Goal: Task Accomplishment & Management: Use online tool/utility

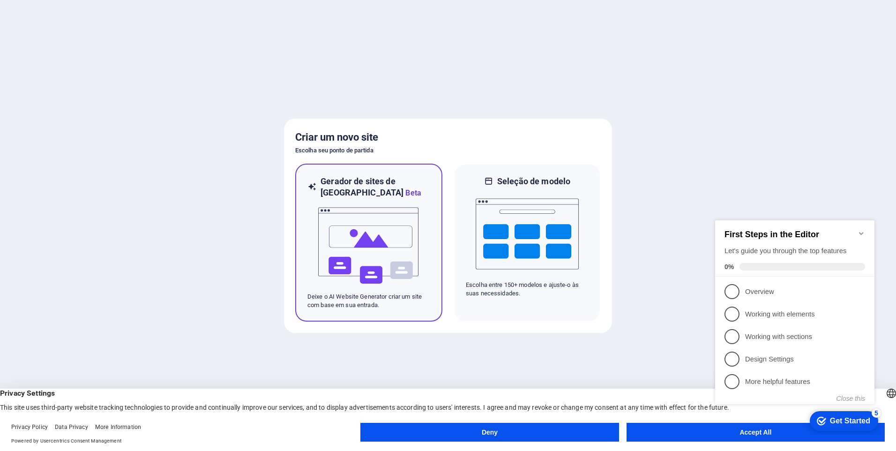
click at [356, 245] on img at bounding box center [368, 246] width 103 height 94
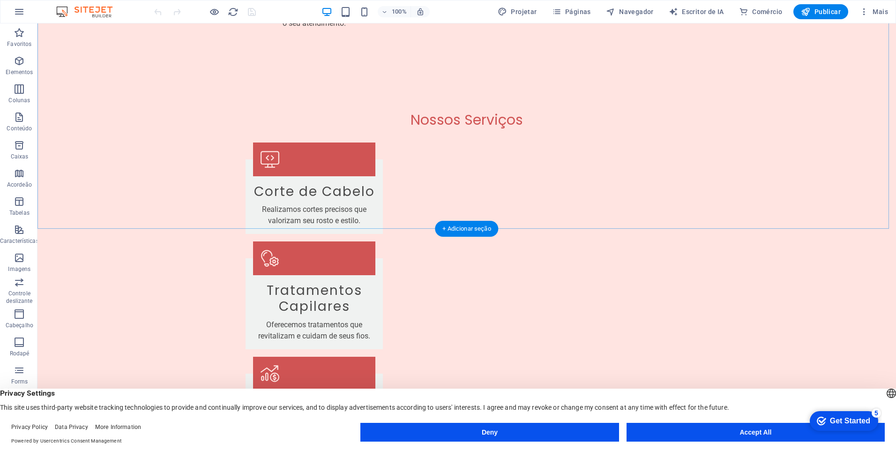
scroll to position [1594, 0]
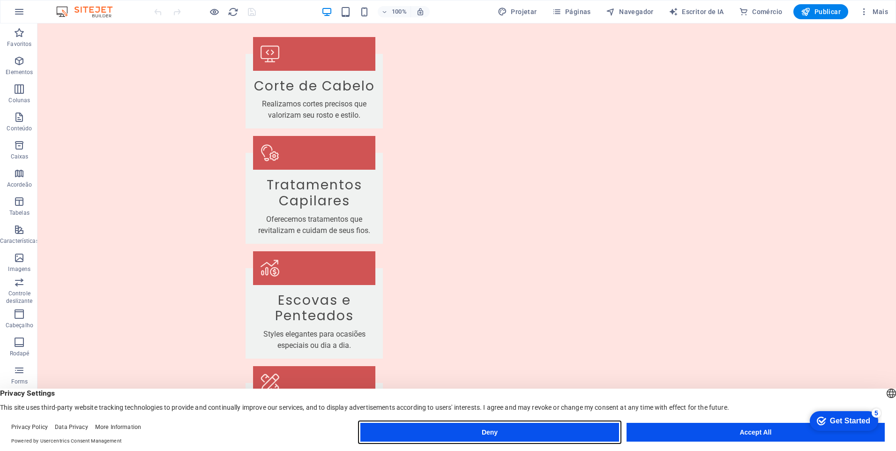
click at [510, 434] on button "Deny" at bounding box center [490, 432] width 258 height 19
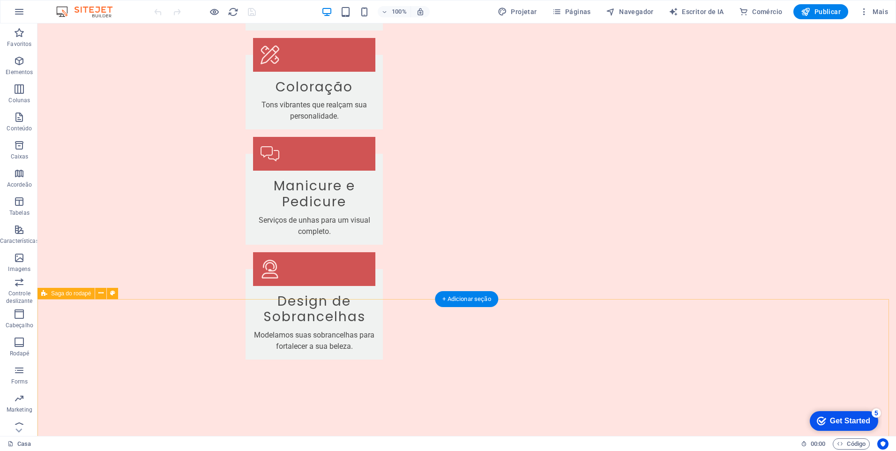
scroll to position [1962, 0]
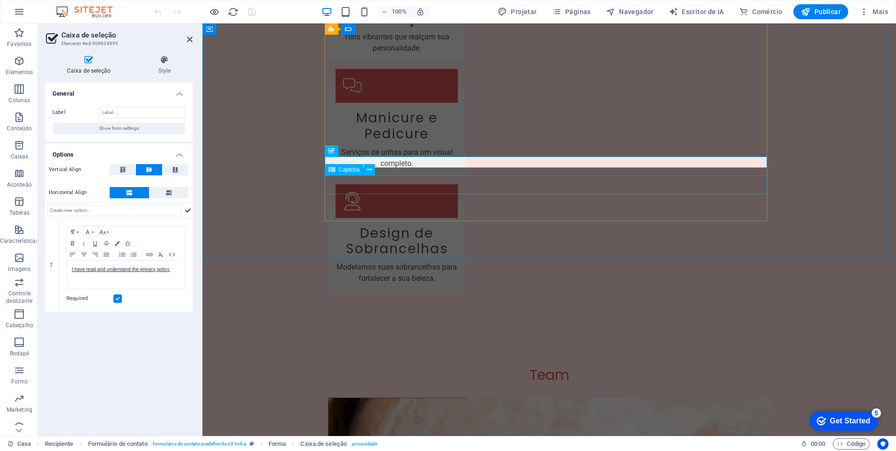
scroll to position [1929, 0]
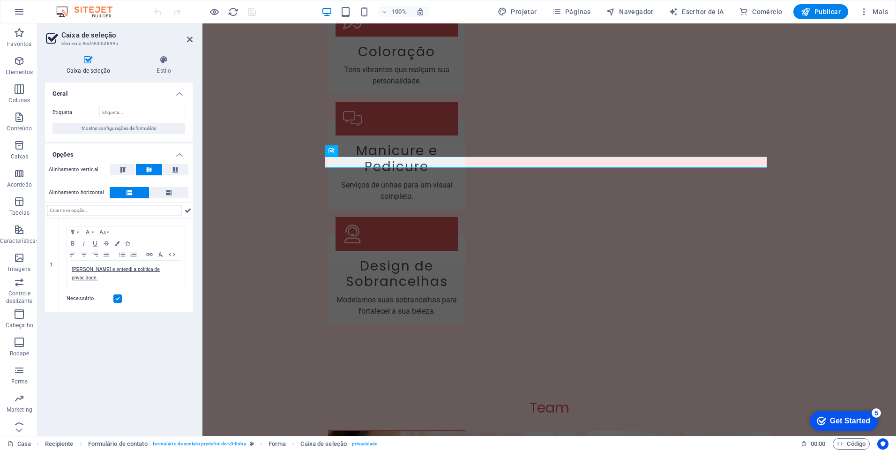
click at [93, 213] on input "text" at bounding box center [114, 210] width 135 height 11
click at [97, 215] on input "text" at bounding box center [114, 210] width 135 height 11
click at [105, 213] on input "text" at bounding box center [114, 210] width 135 height 11
click at [127, 211] on input "text" at bounding box center [114, 210] width 135 height 11
click at [92, 271] on link "[PERSON_NAME] e entendi a política de privacidade." at bounding box center [116, 274] width 88 height 14
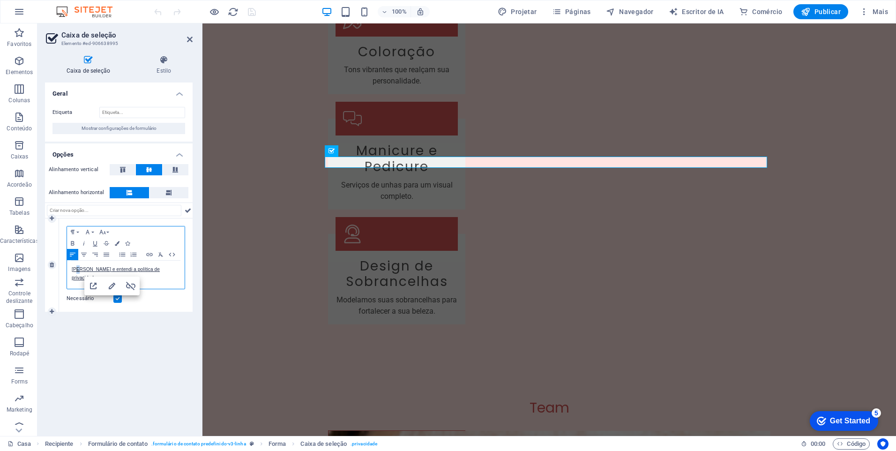
drag, startPoint x: 76, startPoint y: 270, endPoint x: 83, endPoint y: 281, distance: 13.3
click at [76, 270] on link "[PERSON_NAME] e entendi a política de privacidade." at bounding box center [116, 274] width 88 height 14
click at [87, 268] on link "[PERSON_NAME] e entendi a política de privacidade." at bounding box center [116, 274] width 88 height 14
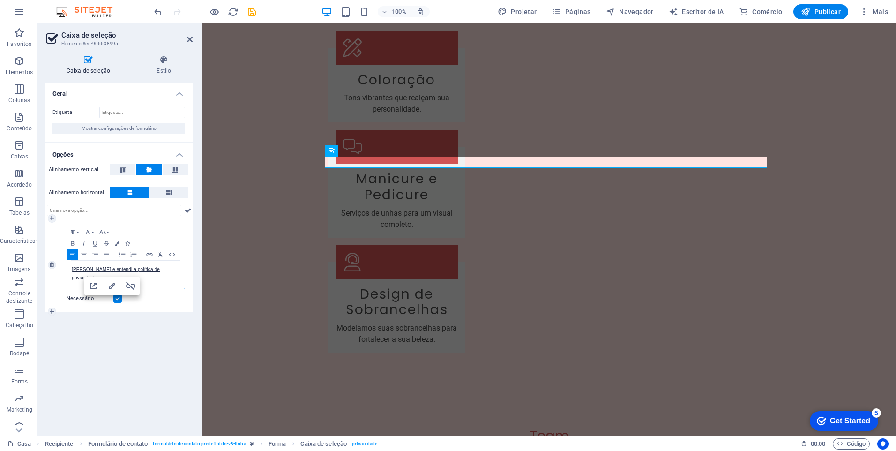
click at [165, 279] on div "[PERSON_NAME] e entendi a política de privacidade." at bounding box center [126, 275] width 118 height 28
click at [143, 373] on div "Geral Etiqueta Mostrar configurações de formulário Opções Alinhamento vertical …" at bounding box center [119, 256] width 148 height 346
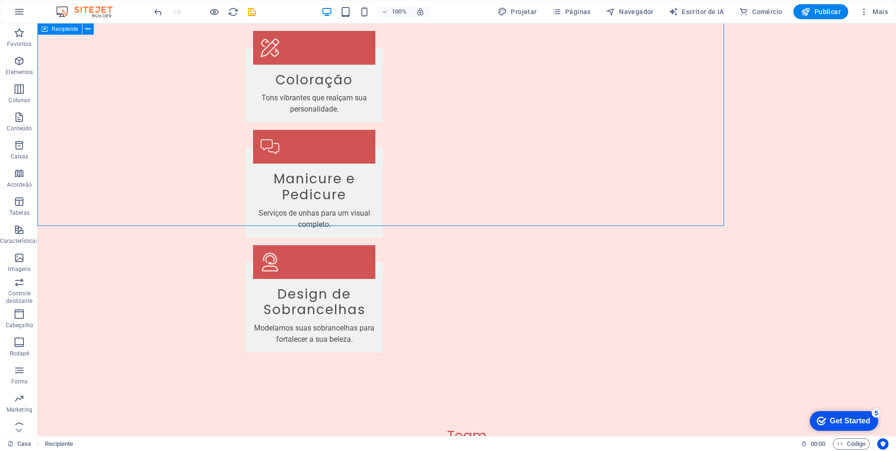
scroll to position [1962, 0]
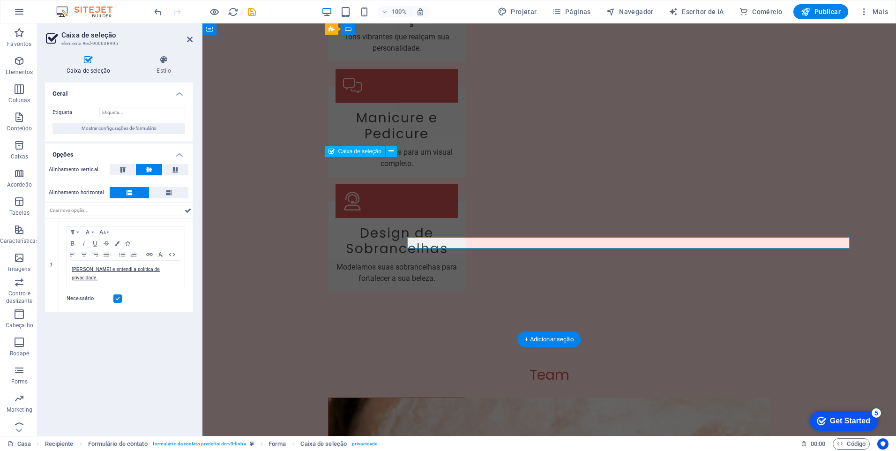
scroll to position [1929, 0]
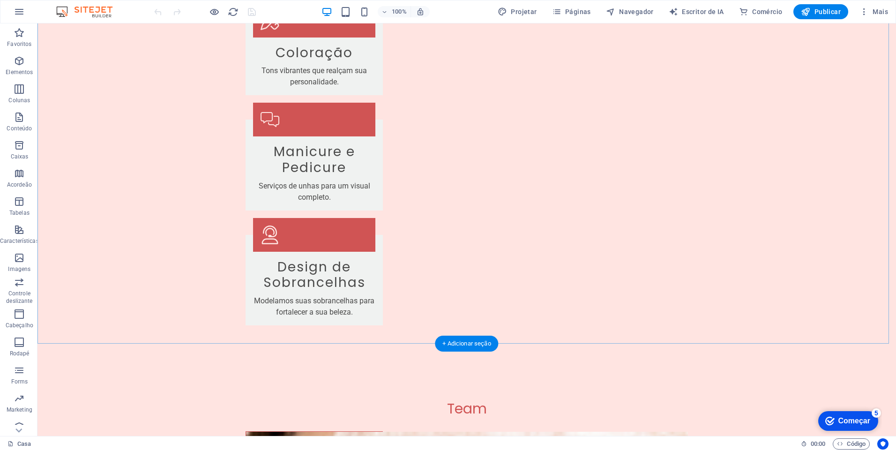
scroll to position [1962, 0]
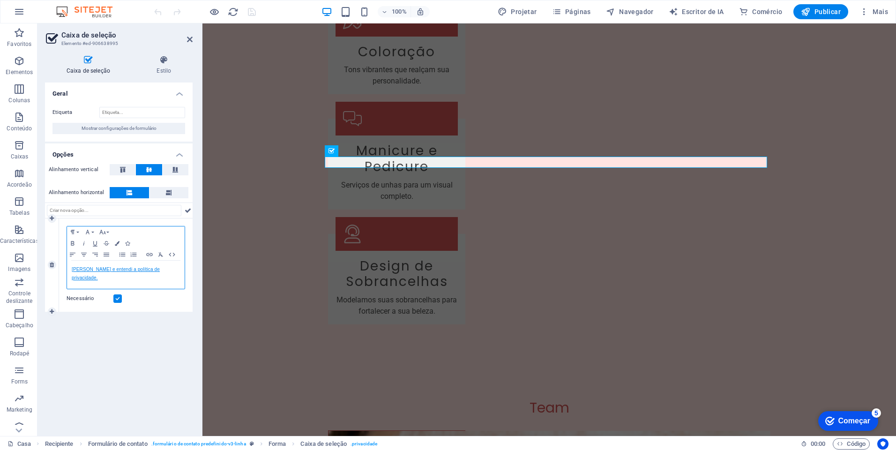
click at [96, 269] on link "[PERSON_NAME] e entendi a política de privacidade." at bounding box center [116, 274] width 88 height 14
click at [137, 352] on div "Geral Etiqueta Mostrar configurações de formulário Opções Alinhamento vertical …" at bounding box center [119, 256] width 148 height 346
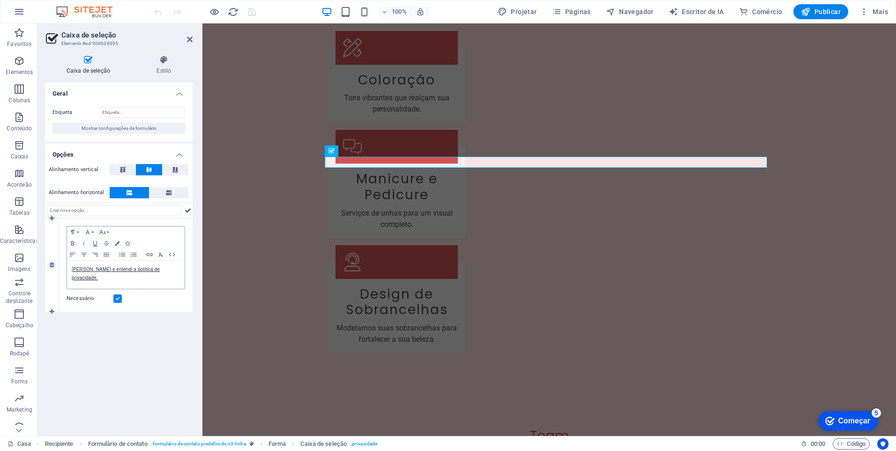
scroll to position [1962, 0]
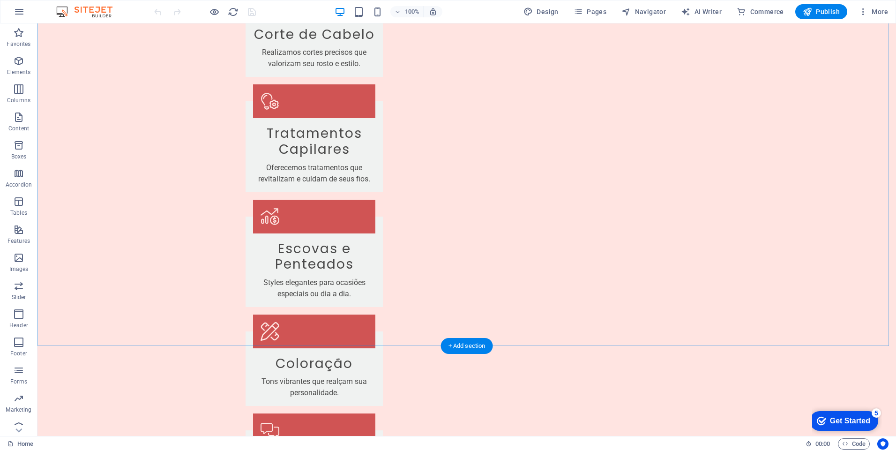
scroll to position [1875, 0]
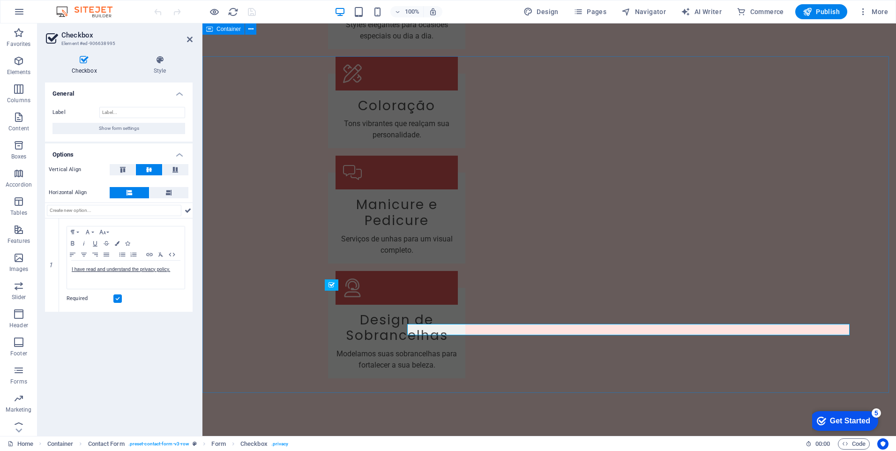
scroll to position [1842, 0]
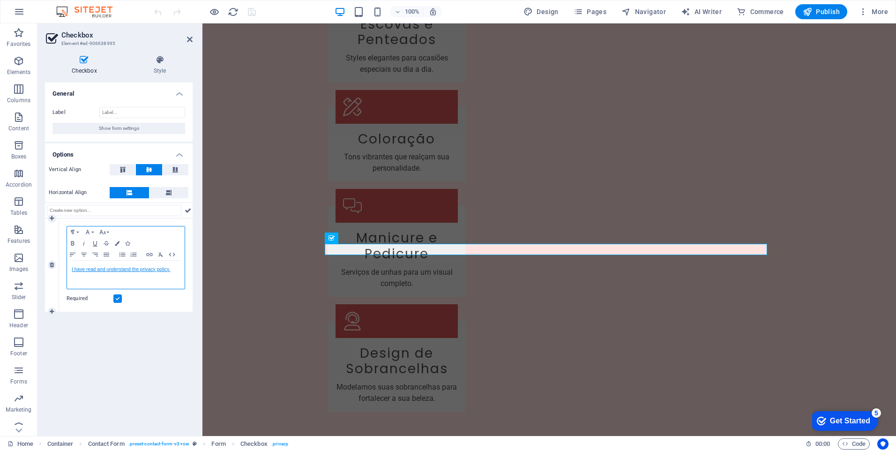
click at [152, 270] on link "I have read and understand the privacy policy." at bounding box center [121, 269] width 98 height 5
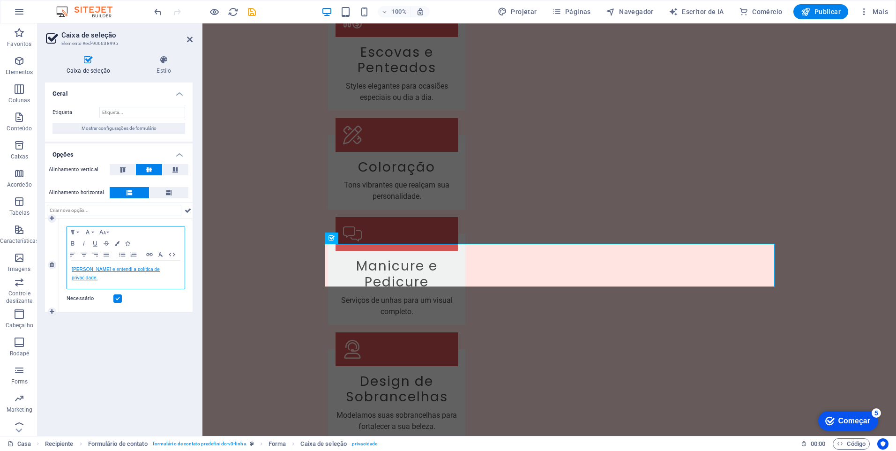
click at [129, 269] on link "[PERSON_NAME] e entendi a política de privacidade." at bounding box center [116, 274] width 88 height 14
copy link "[PERSON_NAME] e entendi a política de privacidade."
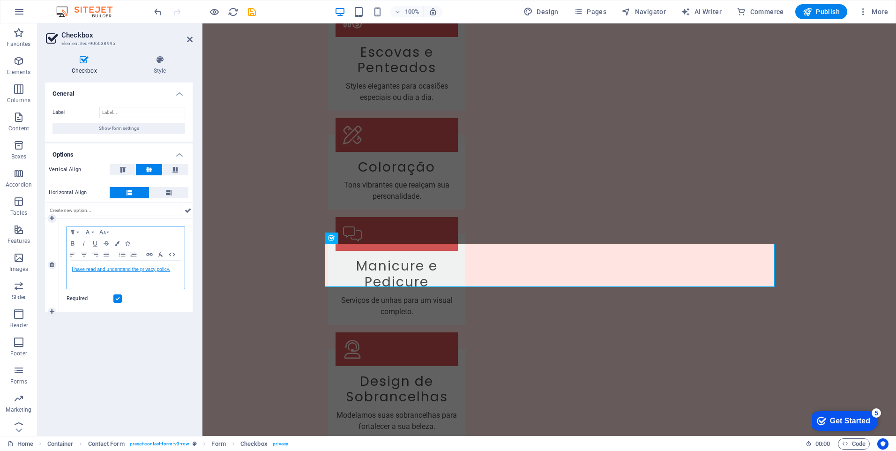
click at [128, 269] on link "I have read and understand the privacy policy." at bounding box center [121, 269] width 98 height 5
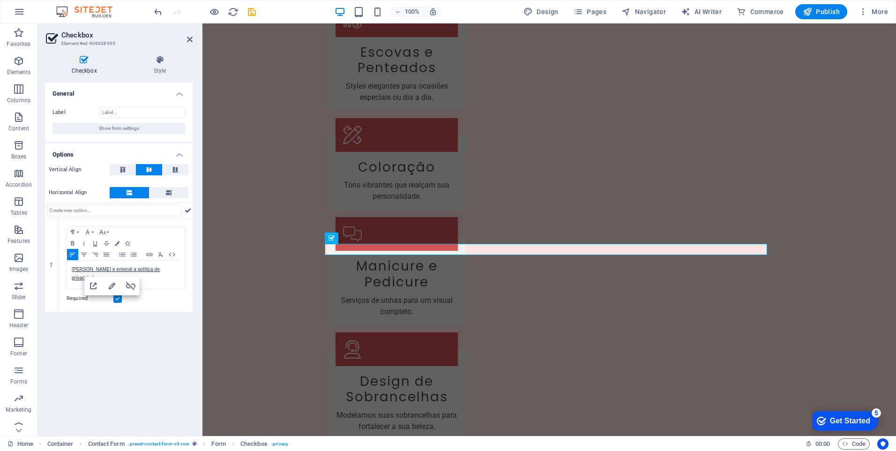
click at [97, 346] on div "General Label Show form settings Options Vertical Align Horizontal Align 1 Para…" at bounding box center [119, 256] width 148 height 346
click at [832, 11] on font "Publish" at bounding box center [828, 12] width 24 height 8
